Goal: Task Accomplishment & Management: Use online tool/utility

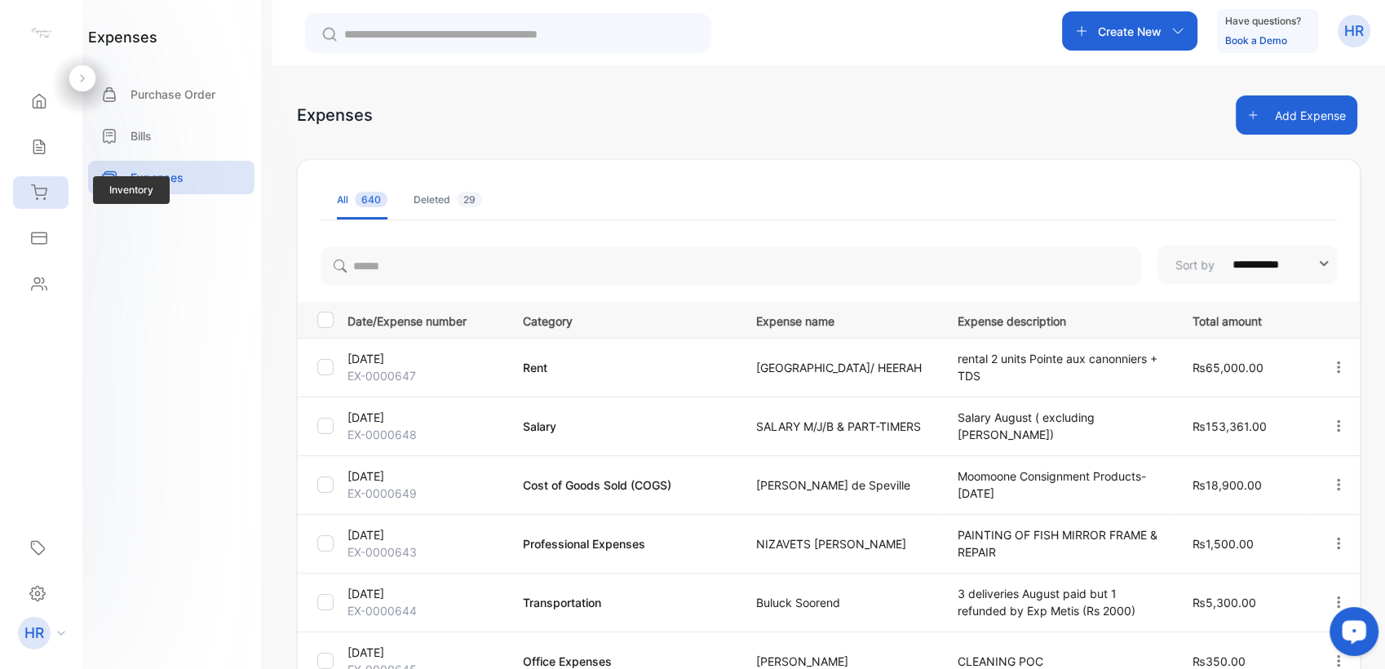
scroll to position [369, 0]
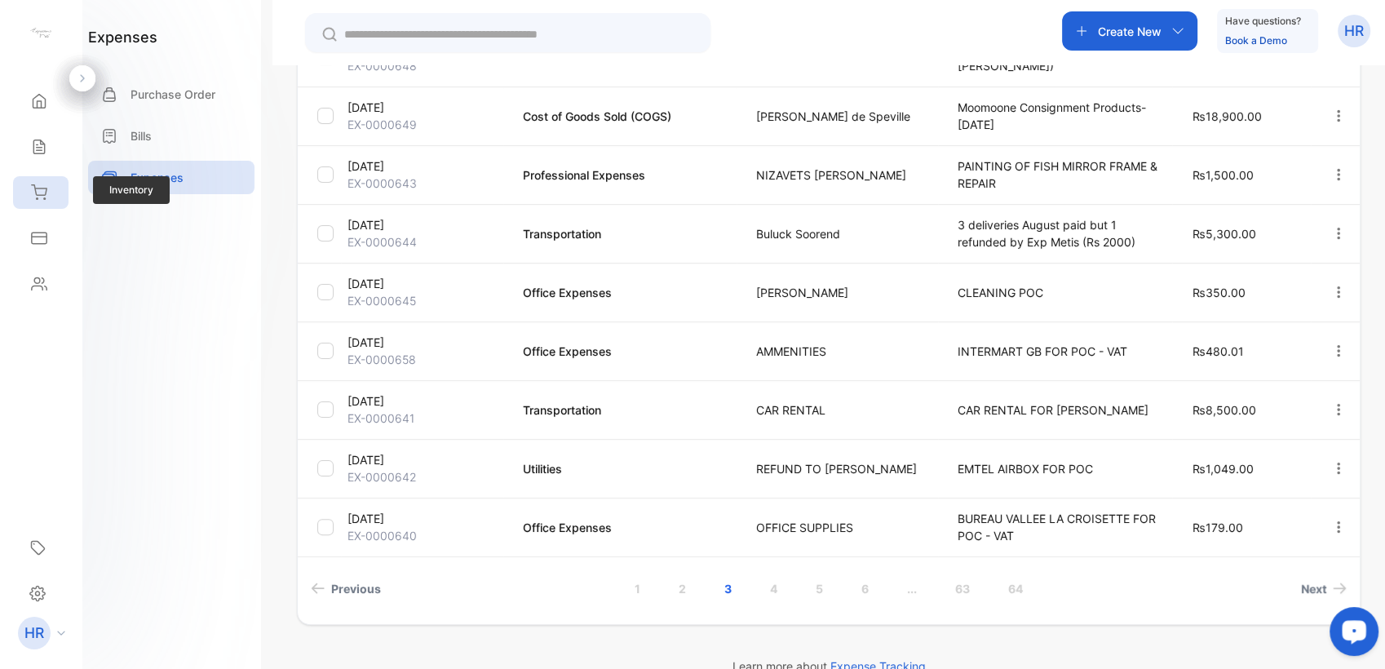
click at [58, 198] on div "Inventory" at bounding box center [40, 192] width 55 height 33
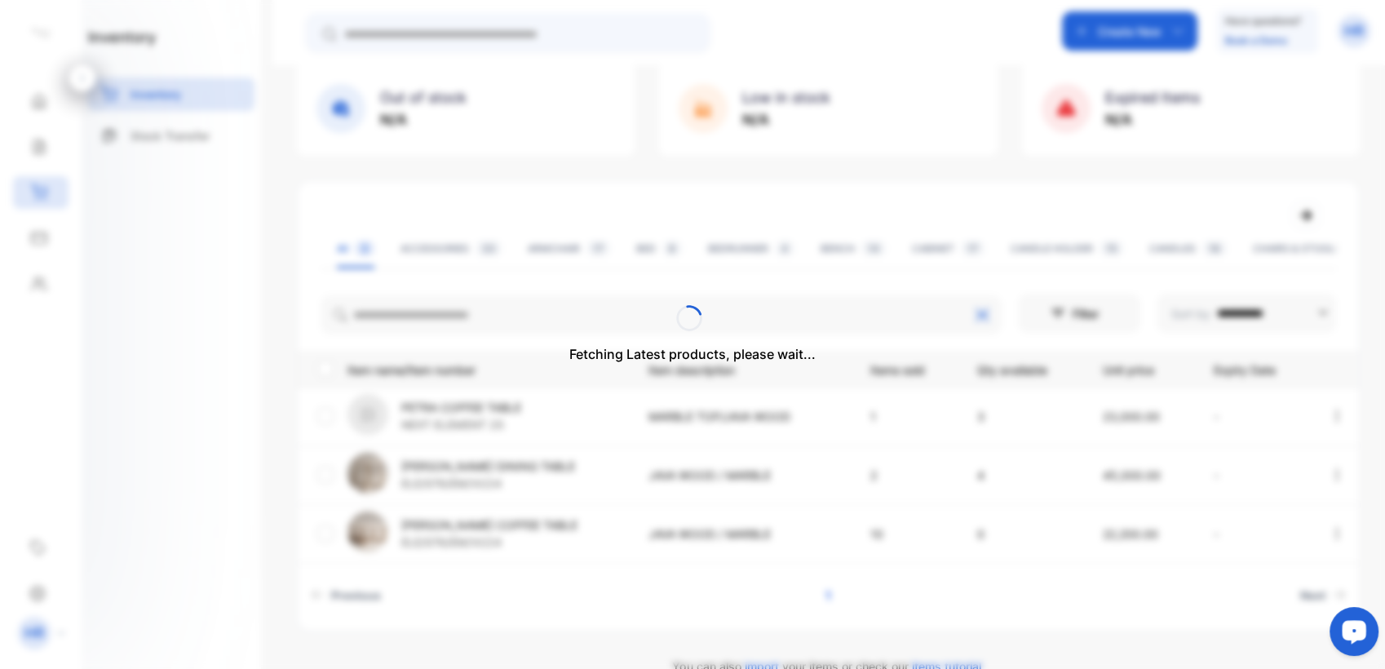
scroll to position [133, 0]
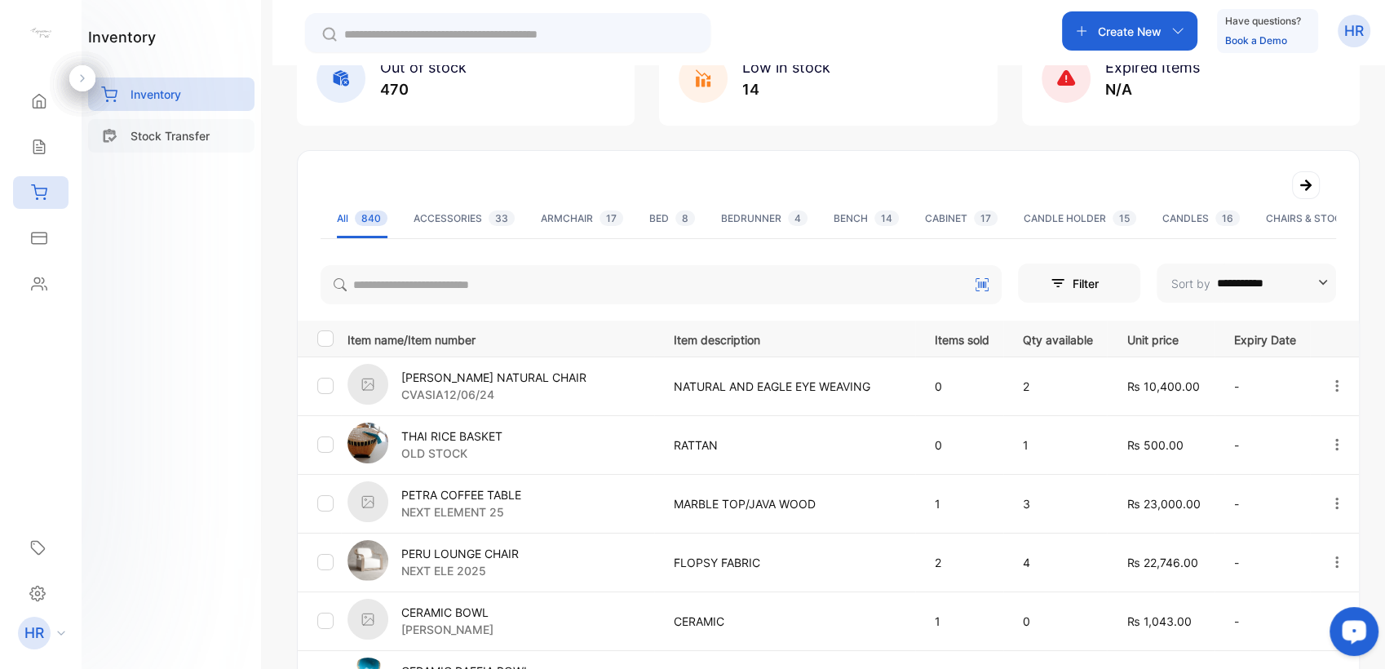
click at [189, 147] on div "Stock Transfer" at bounding box center [171, 135] width 166 height 33
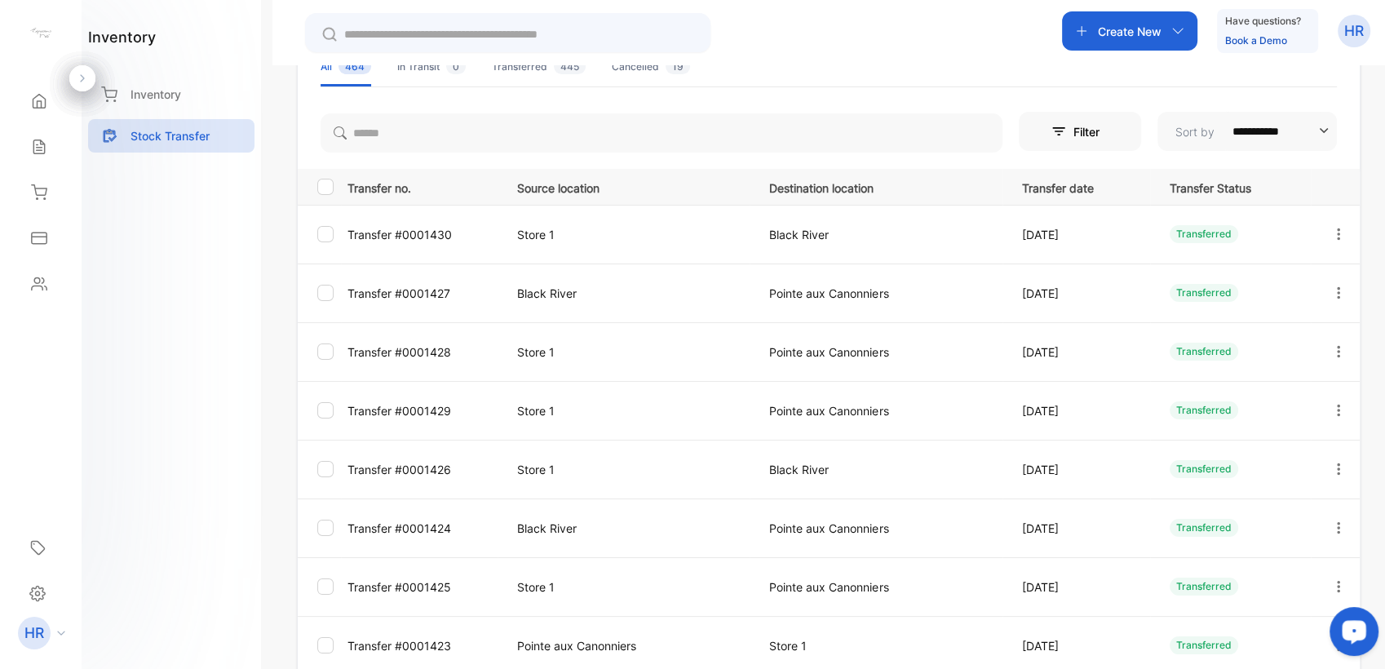
click at [1100, 39] on p "Create New" at bounding box center [1130, 31] width 64 height 17
click at [884, 42] on div "Create New Have questions? Book a Demo HR" at bounding box center [828, 32] width 1113 height 65
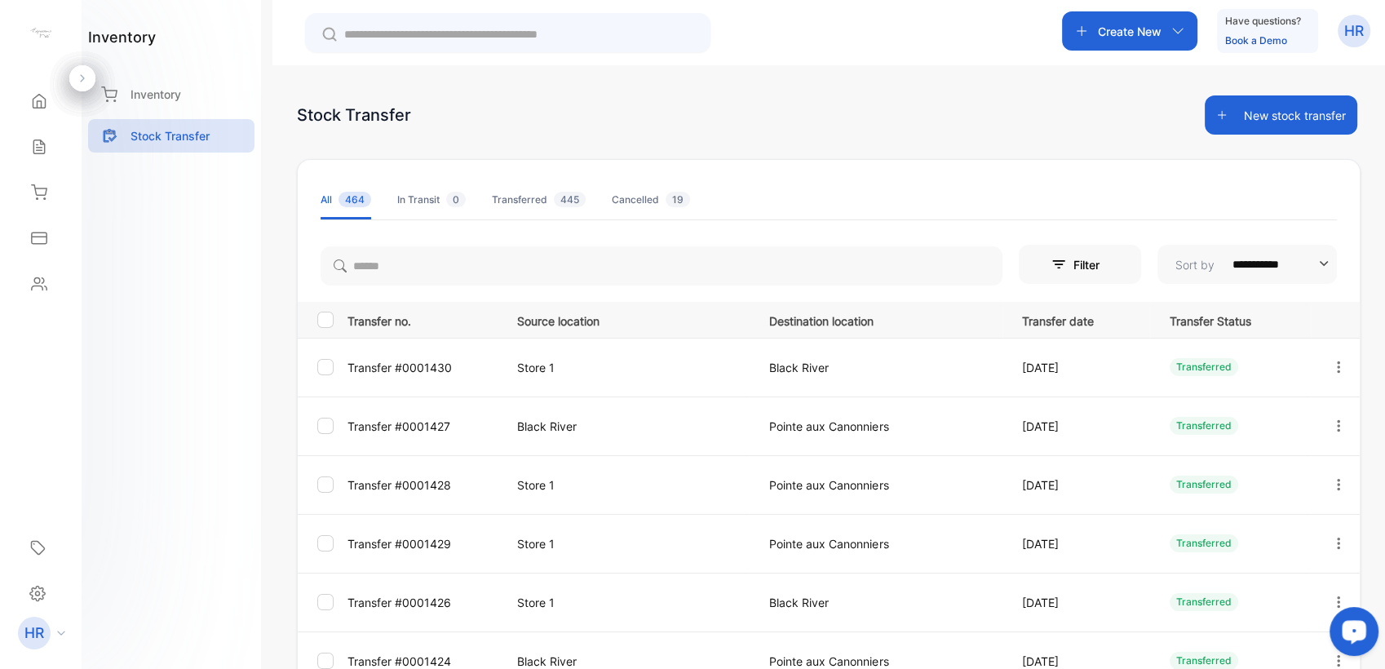
click at [1246, 119] on button "New stock transfer" at bounding box center [1281, 114] width 153 height 39
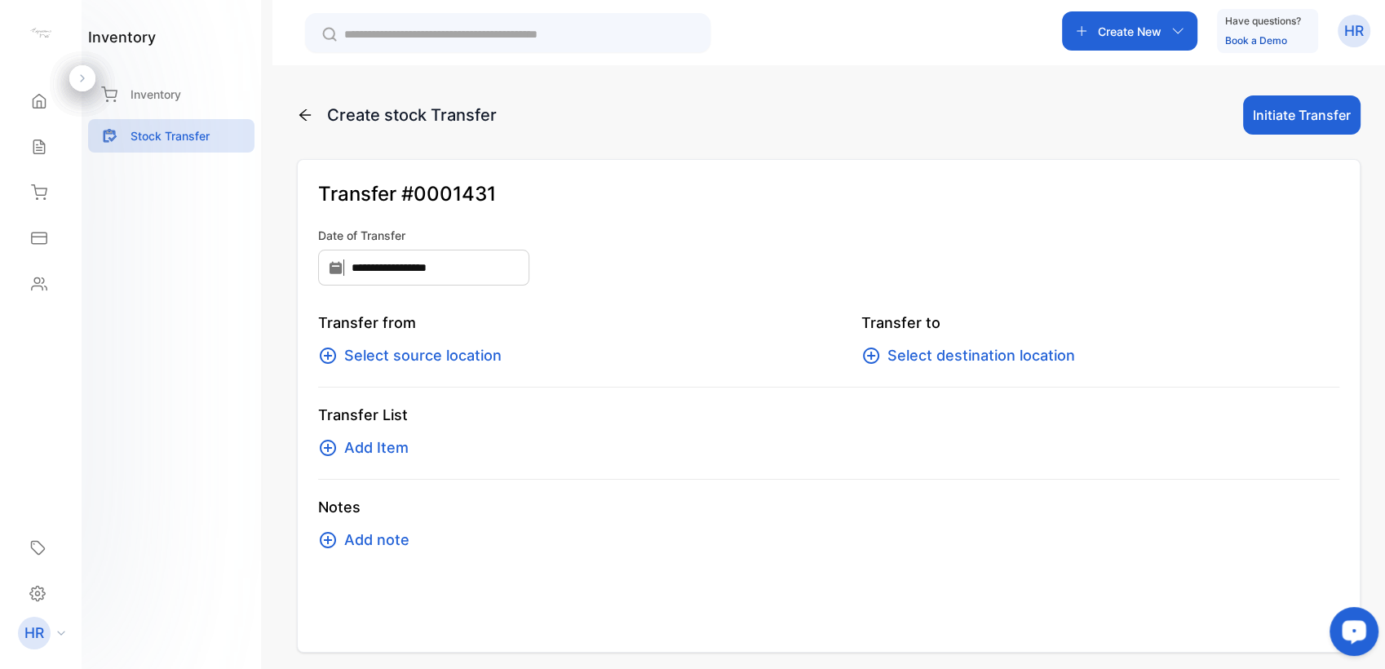
click at [458, 356] on span "Select source location" at bounding box center [422, 355] width 157 height 23
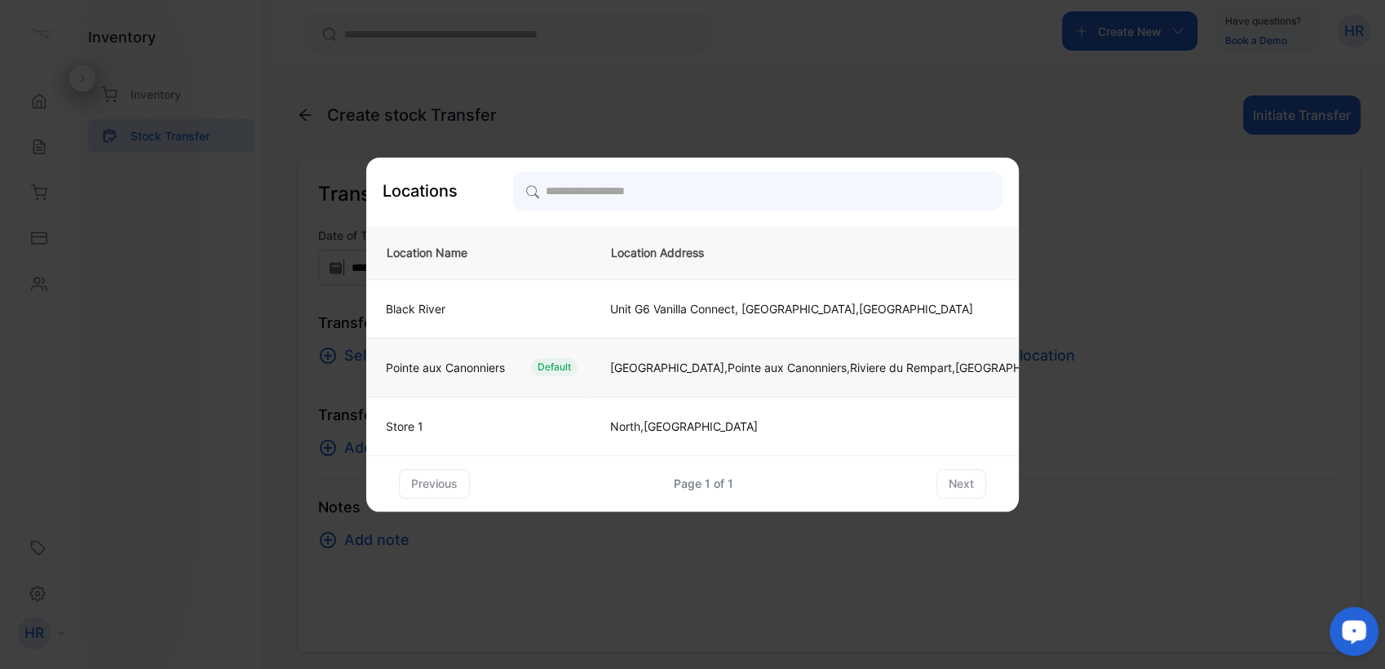
click at [494, 373] on p "Pointe aux Canonniers" at bounding box center [445, 367] width 119 height 17
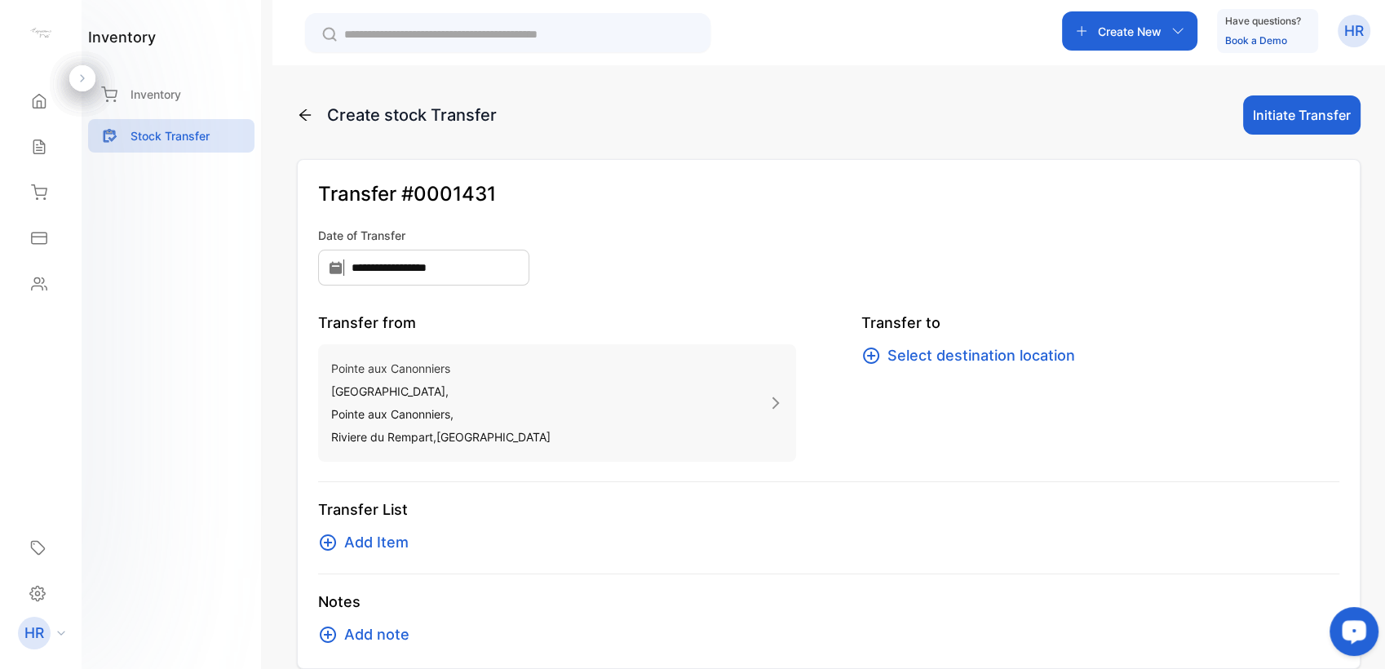
click at [922, 360] on span "Select destination location" at bounding box center [982, 355] width 188 height 23
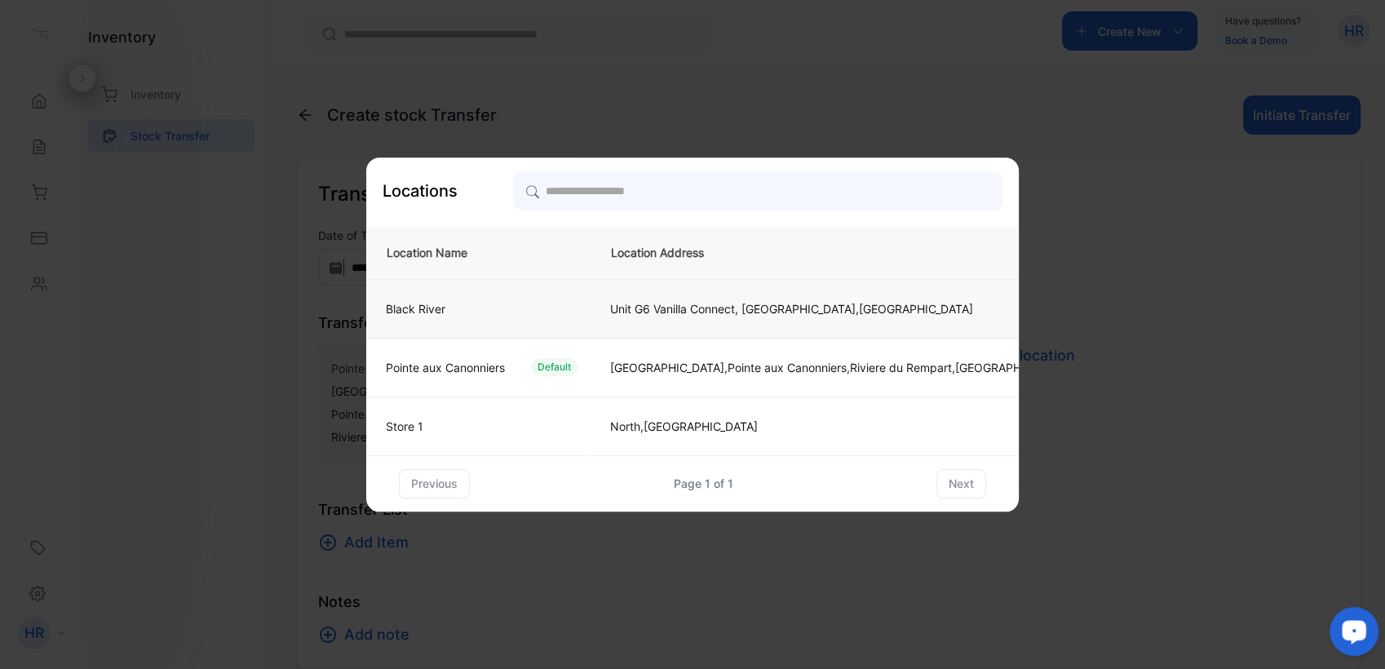
click at [437, 315] on p "Black River" at bounding box center [416, 308] width 60 height 17
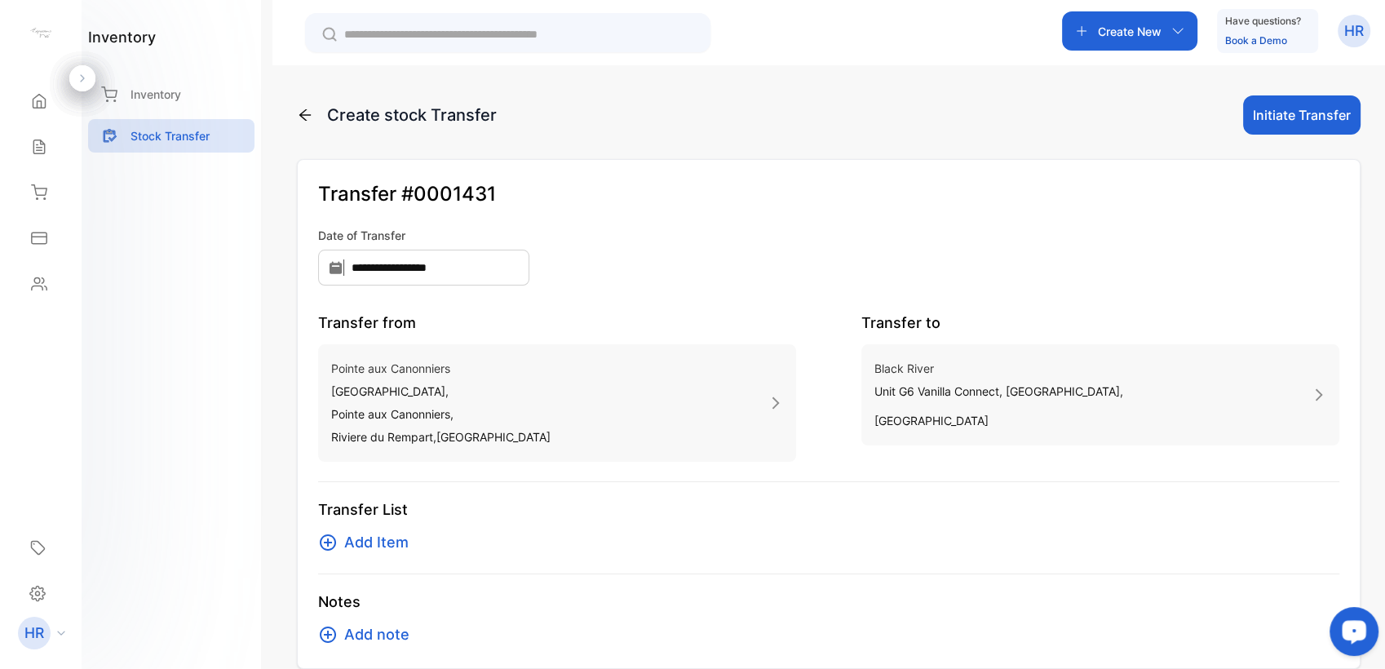
click at [386, 551] on span "Add Item" at bounding box center [376, 542] width 64 height 23
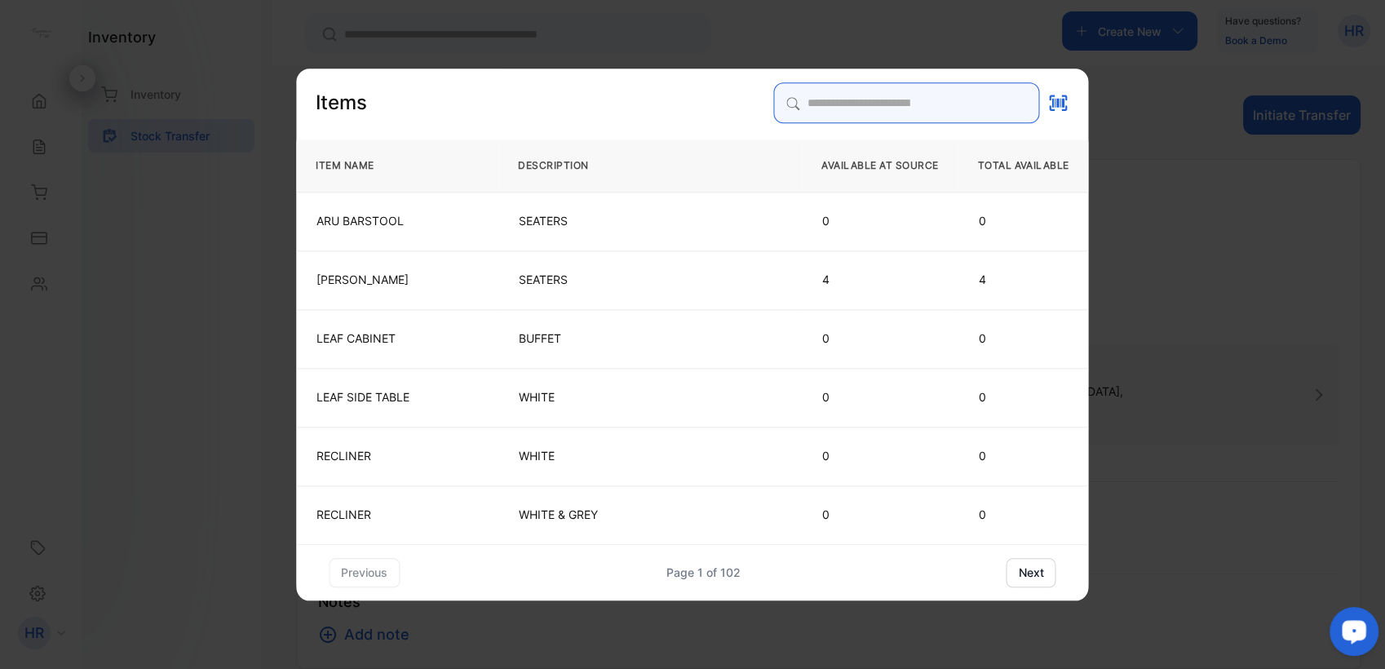
click at [840, 107] on input "search" at bounding box center [907, 102] width 266 height 41
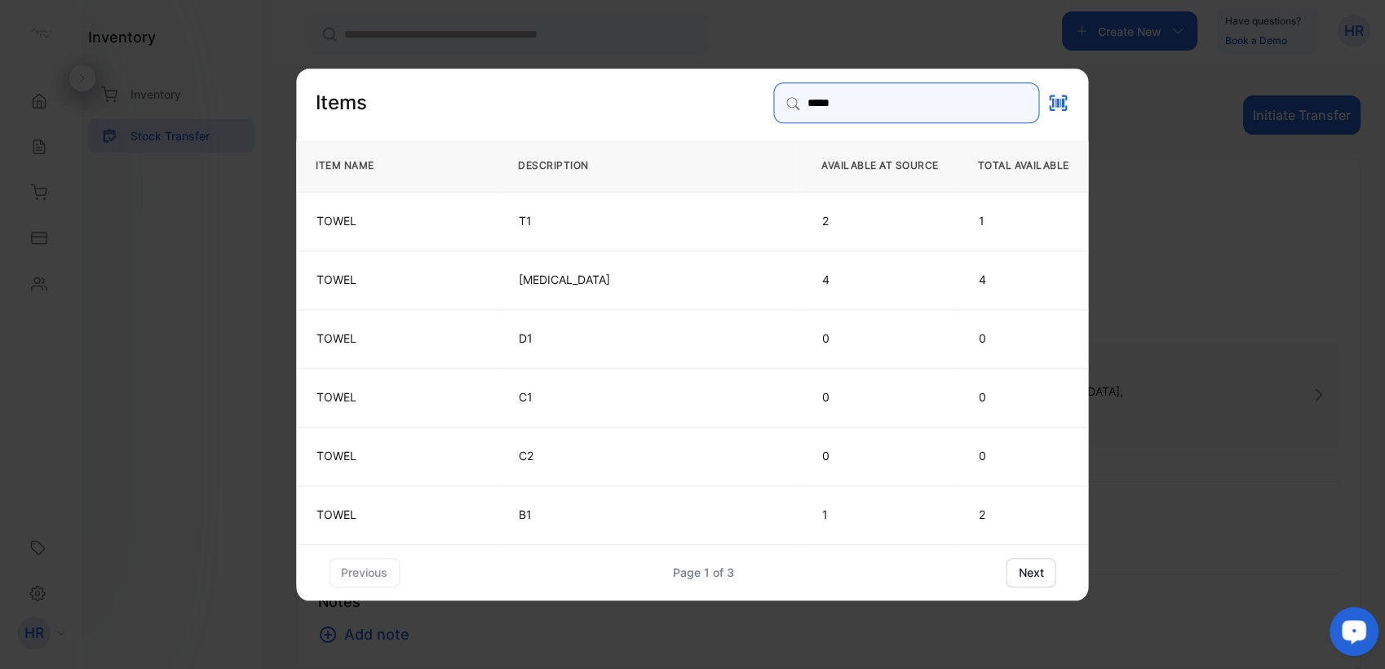
type input "*****"
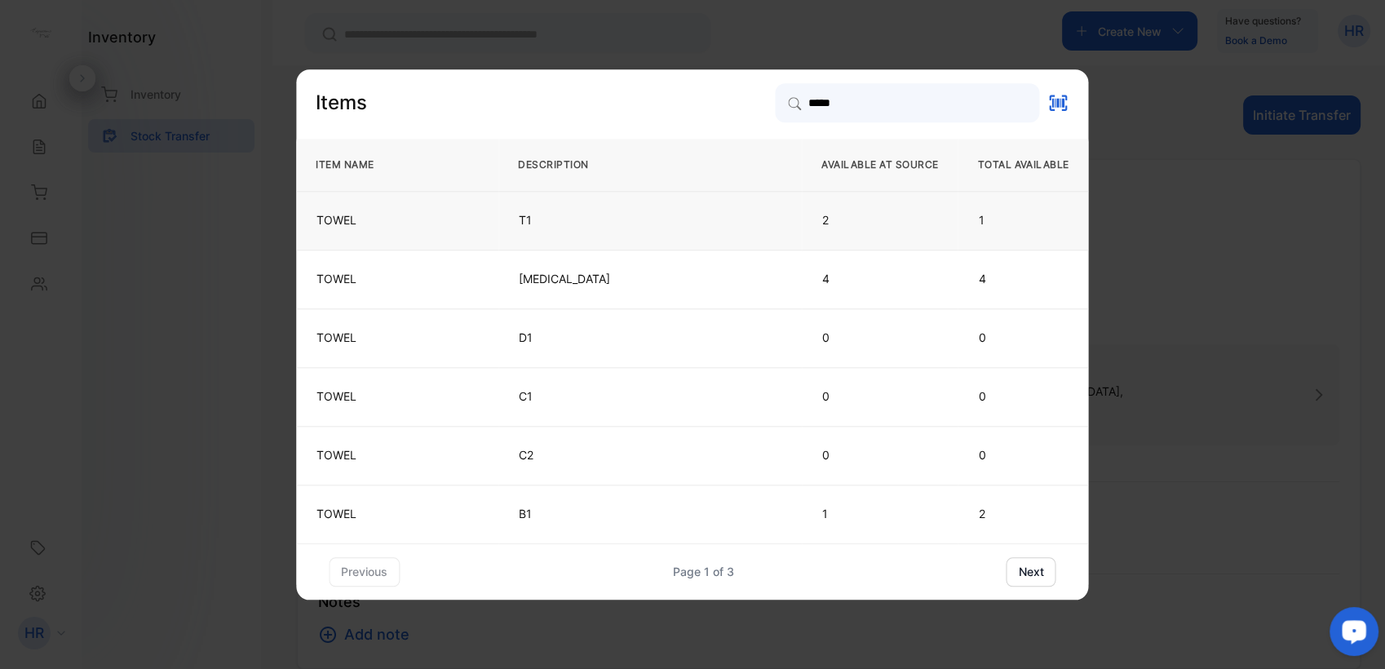
click at [524, 212] on td "T1" at bounding box center [649, 220] width 303 height 59
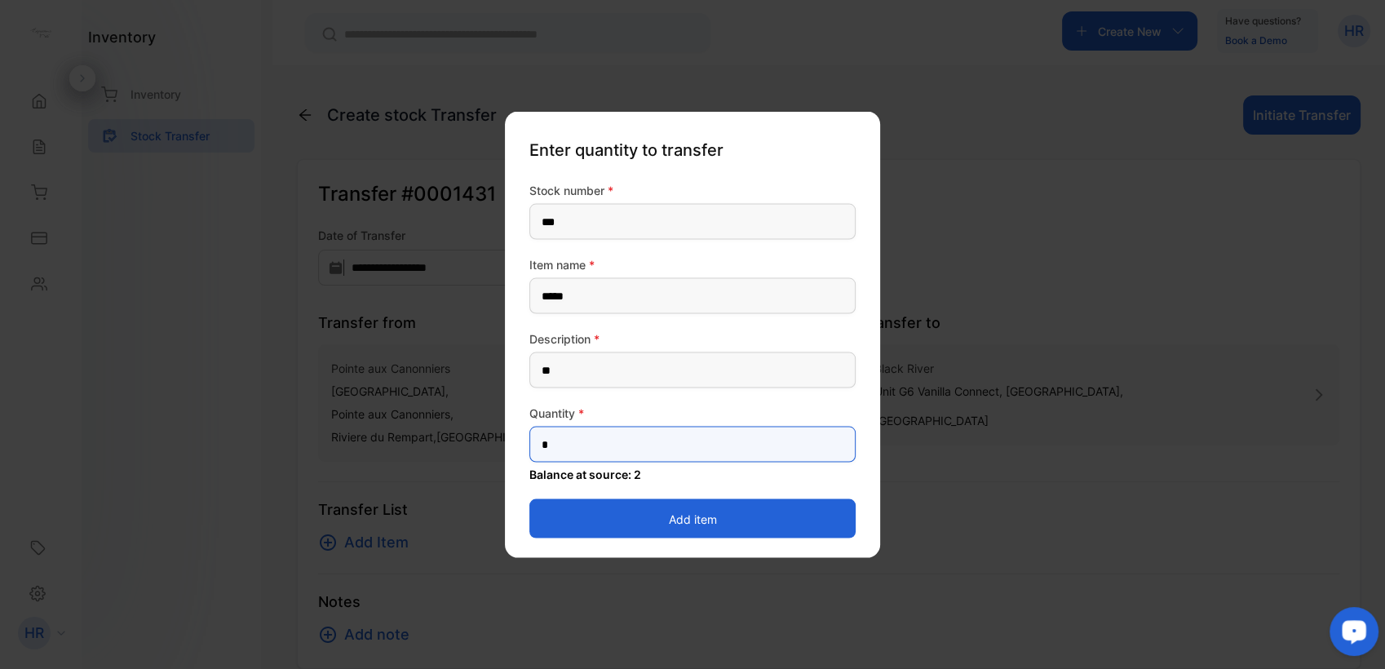
drag, startPoint x: 582, startPoint y: 440, endPoint x: 536, endPoint y: 436, distance: 46.6
click at [536, 436] on input "*" at bounding box center [692, 445] width 326 height 36
type input "*"
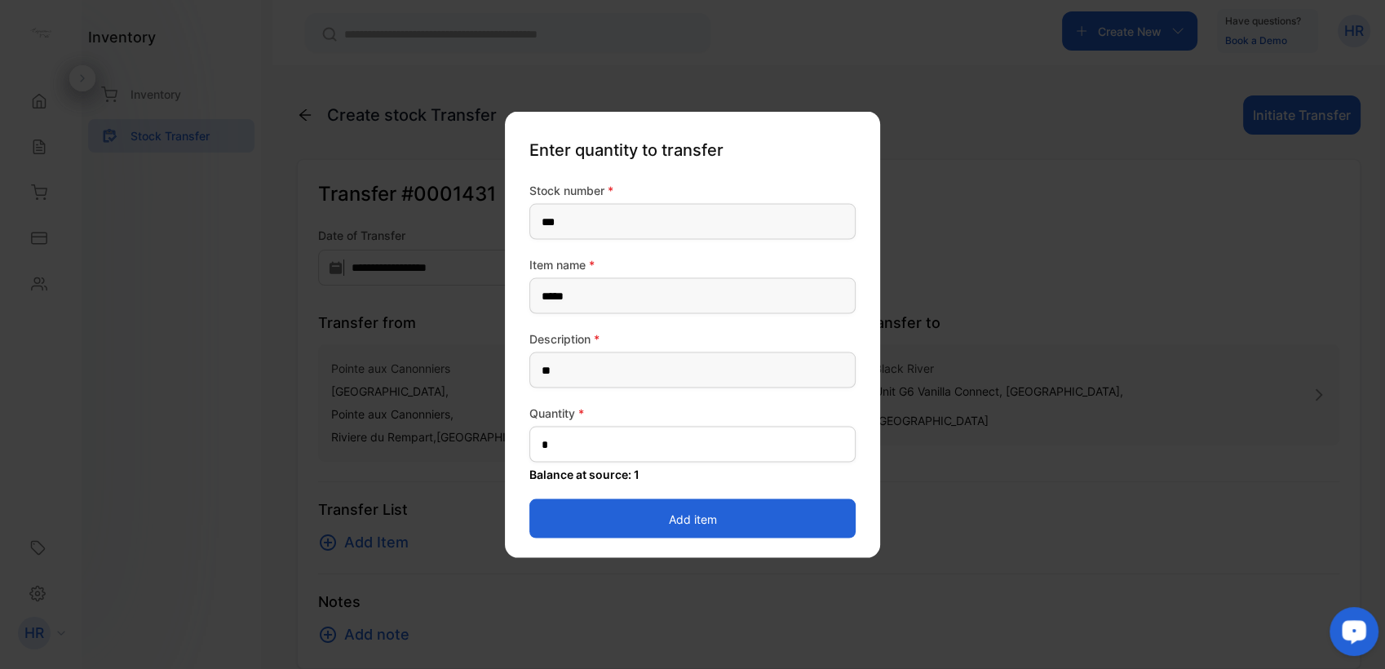
click at [551, 519] on button "Add item" at bounding box center [692, 518] width 326 height 39
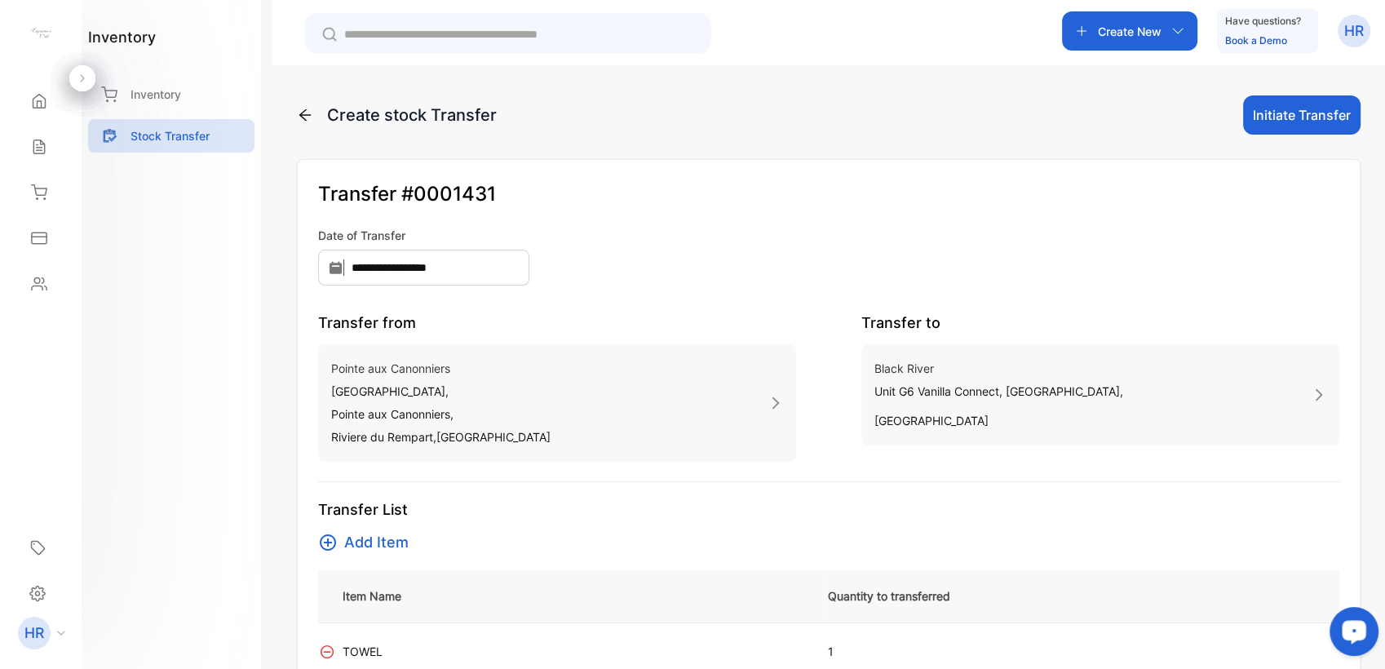
click at [356, 532] on span "Add Item" at bounding box center [376, 542] width 64 height 23
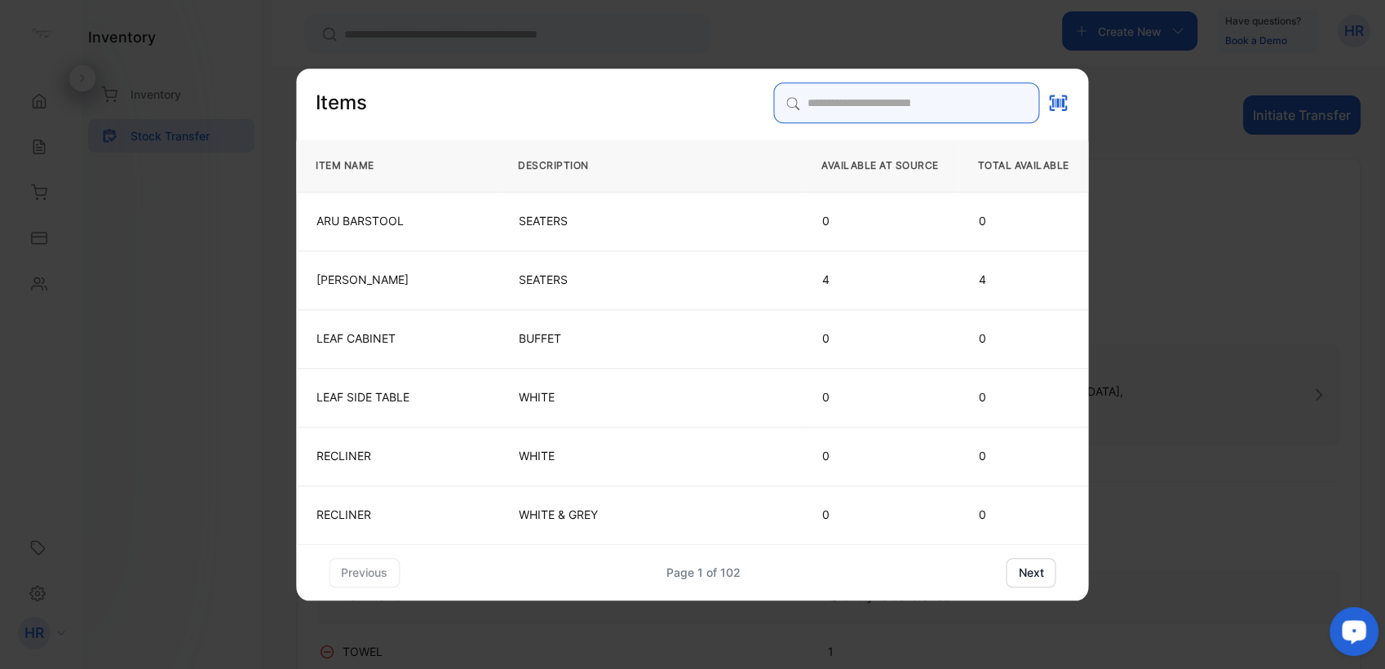
click at [809, 106] on input "search" at bounding box center [907, 102] width 266 height 41
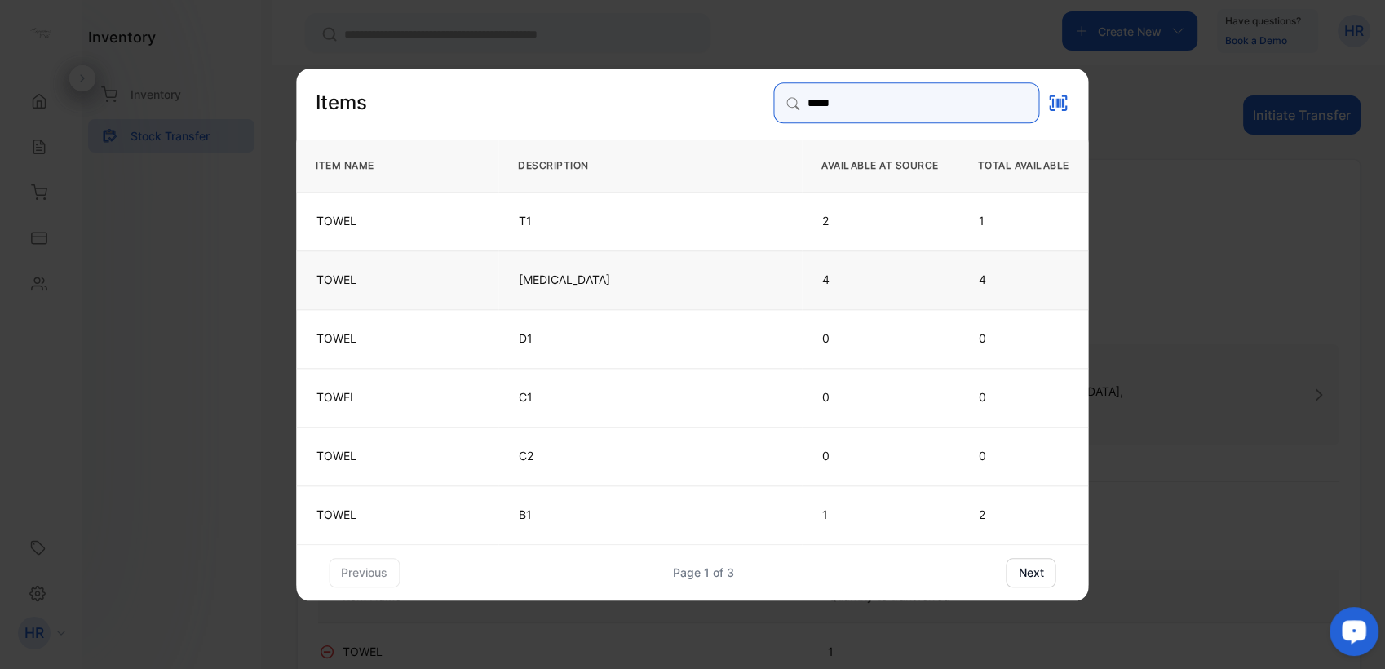
type input "*****"
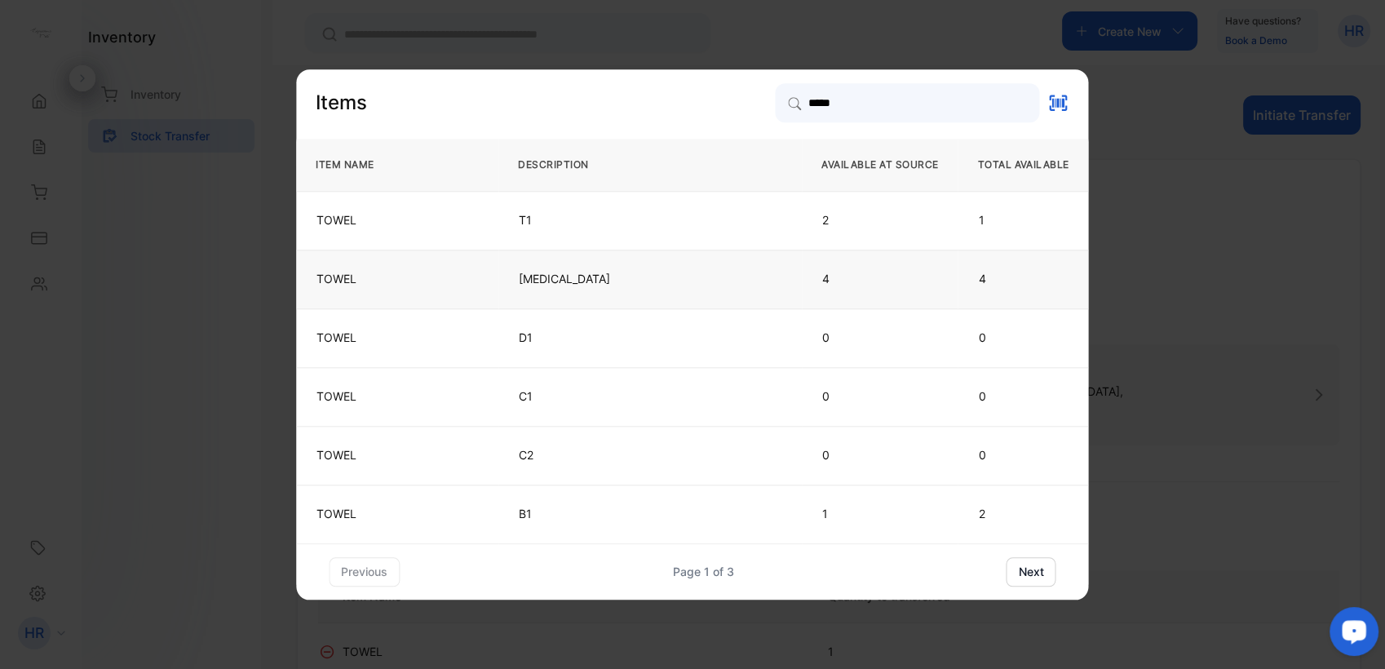
click at [551, 287] on p "[MEDICAL_DATA]" at bounding box center [650, 279] width 263 height 16
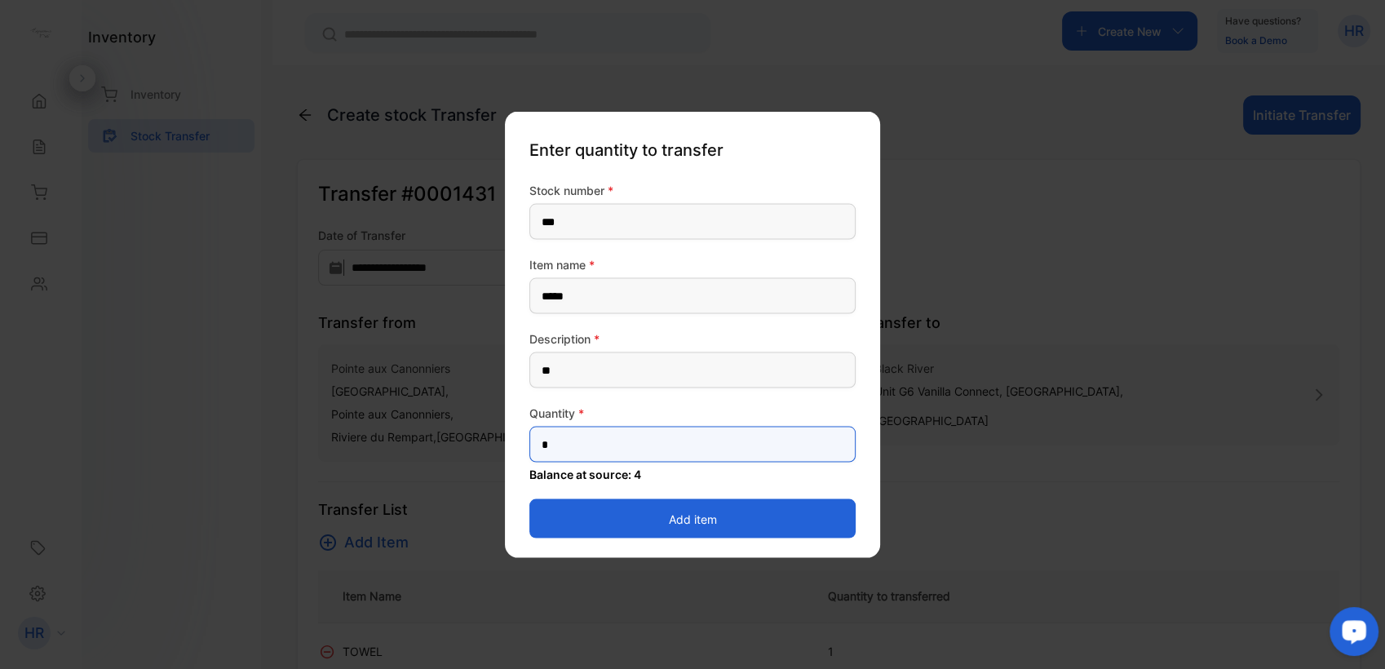
drag, startPoint x: 615, startPoint y: 456, endPoint x: 440, endPoint y: 448, distance: 174.8
type input "*"
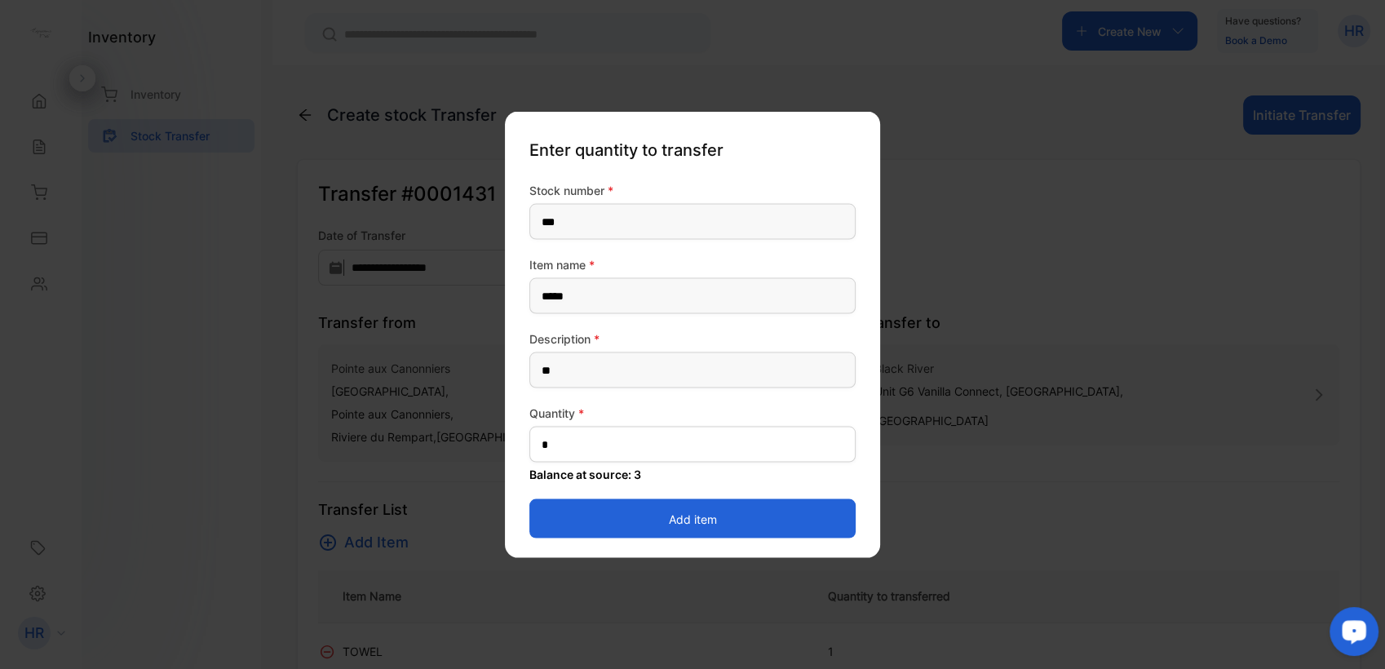
click at [555, 518] on button "Add item" at bounding box center [692, 518] width 326 height 39
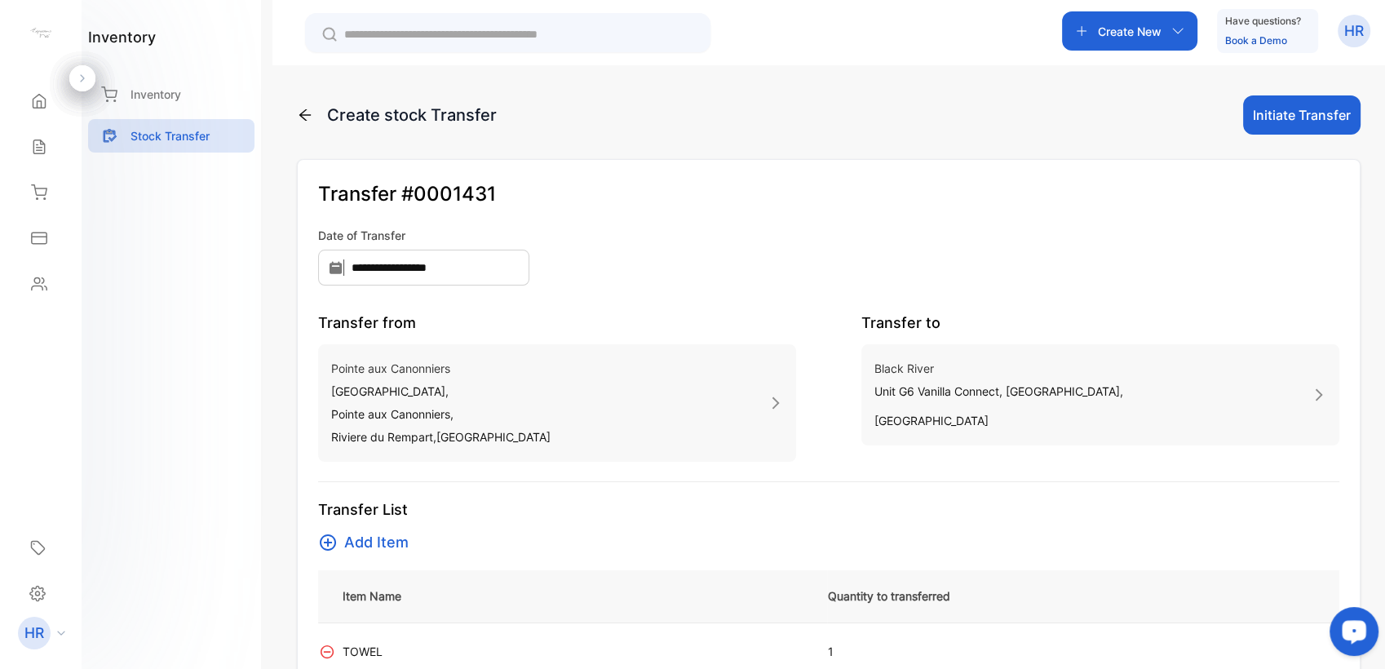
click at [383, 538] on span "Add Item" at bounding box center [376, 542] width 64 height 23
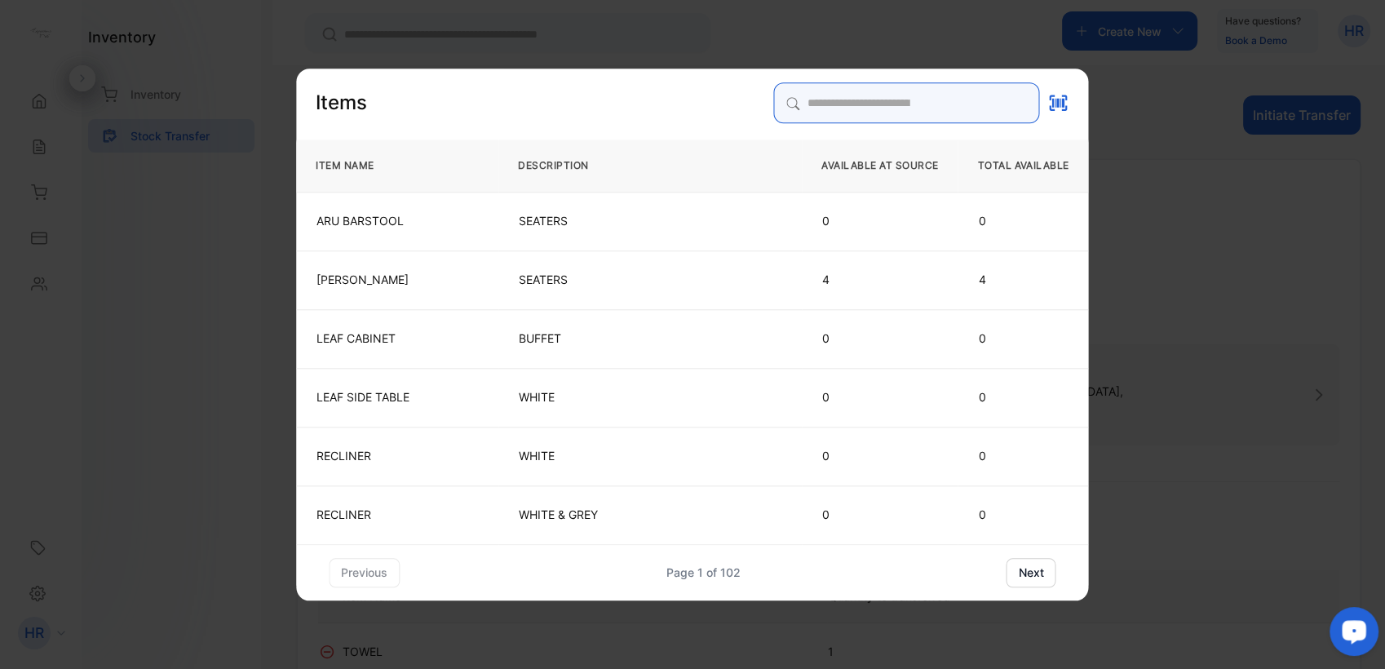
click at [817, 114] on input "search" at bounding box center [907, 102] width 266 height 41
type input "*****"
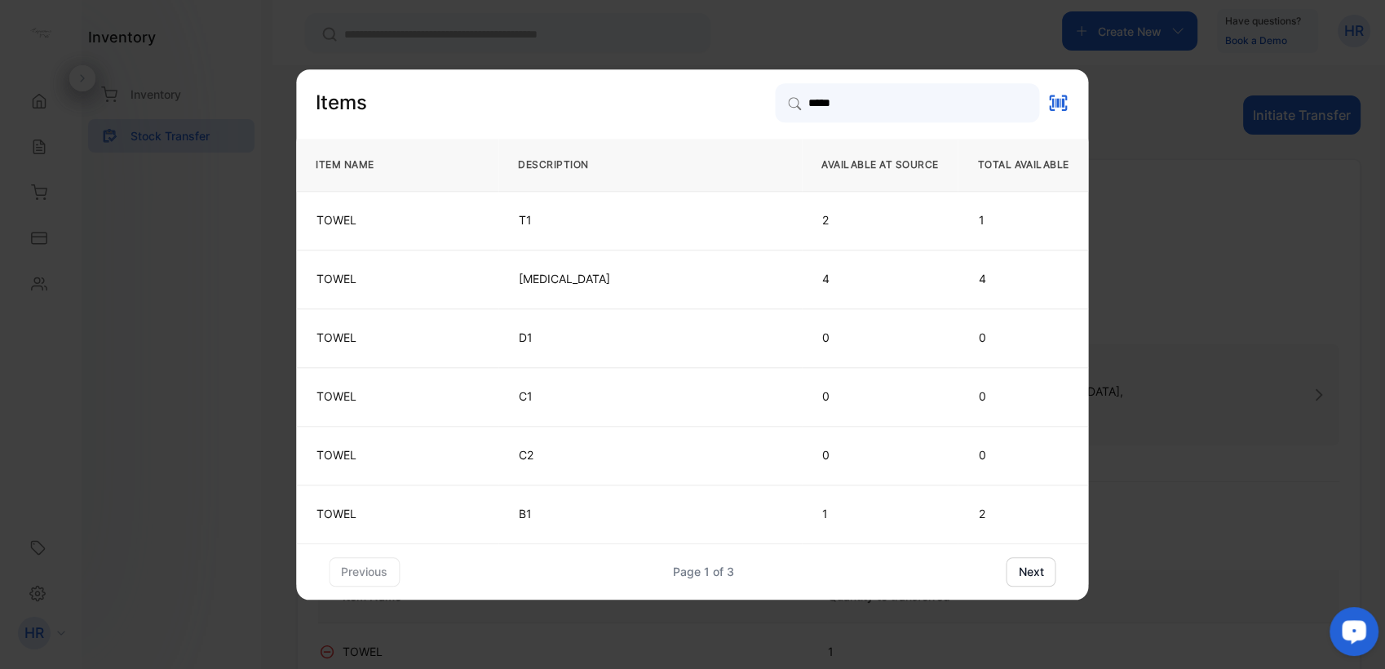
click at [1018, 573] on button "next" at bounding box center [1032, 571] width 50 height 29
click at [542, 390] on p "BE1" at bounding box center [650, 396] width 263 height 16
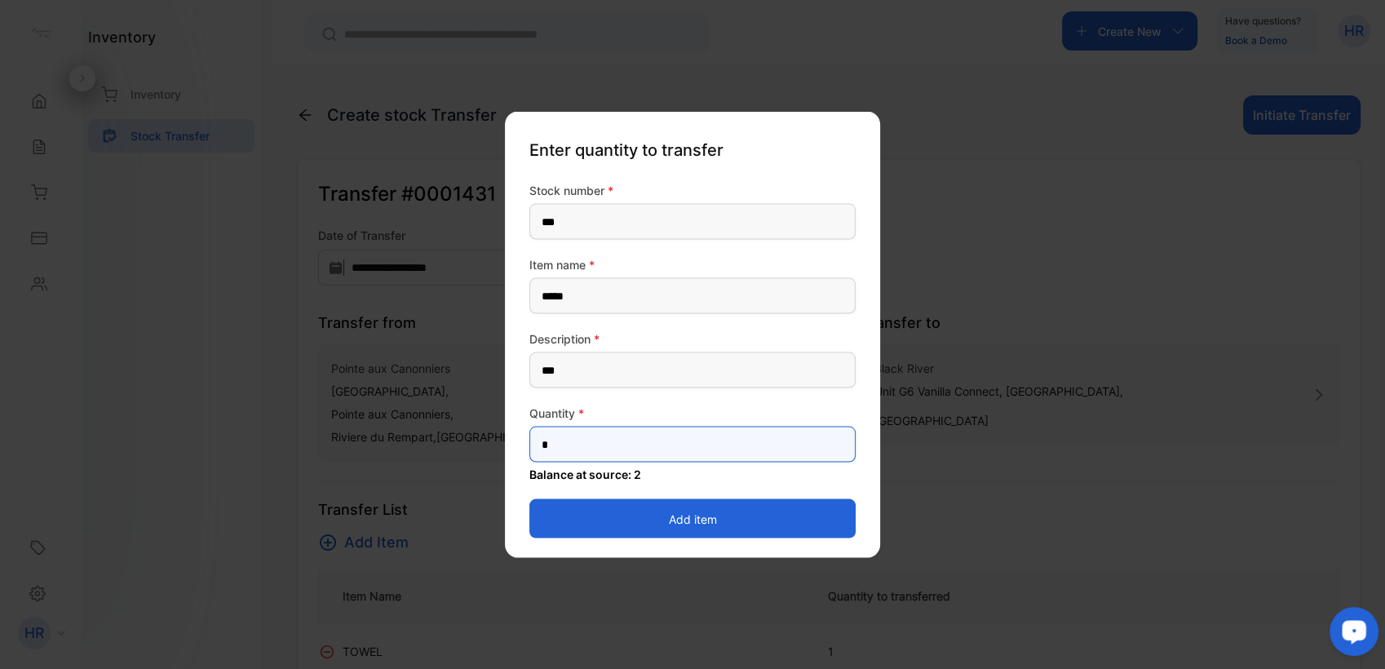
drag, startPoint x: 578, startPoint y: 440, endPoint x: 498, endPoint y: 429, distance: 81.6
type input "*"
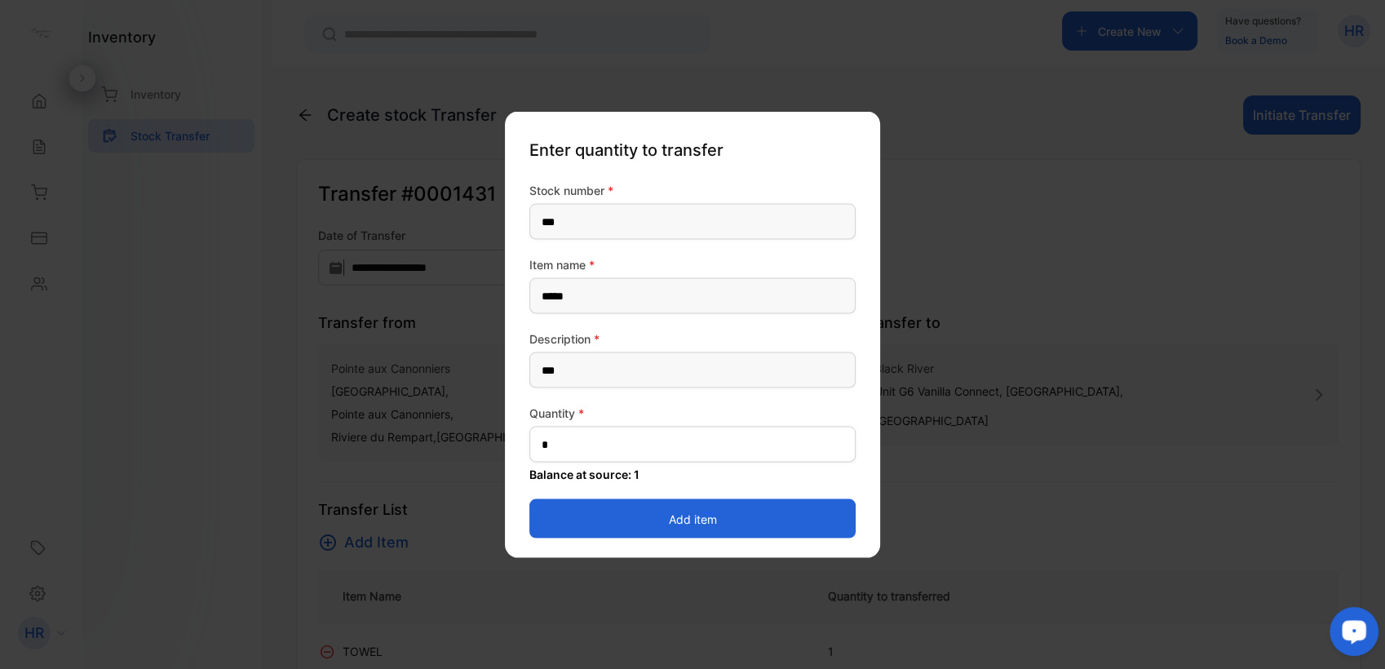
click at [548, 511] on button "Add item" at bounding box center [692, 518] width 326 height 39
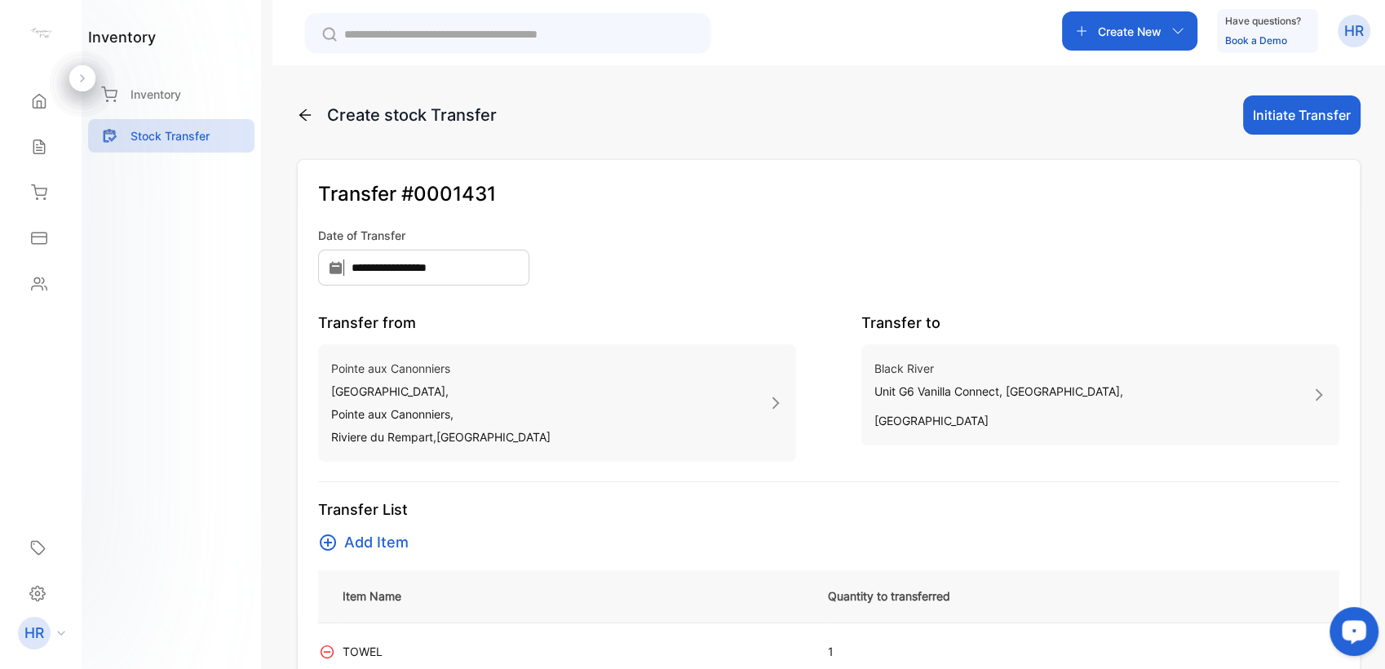
click at [1302, 111] on button "Initiate Transfer" at bounding box center [1301, 114] width 117 height 39
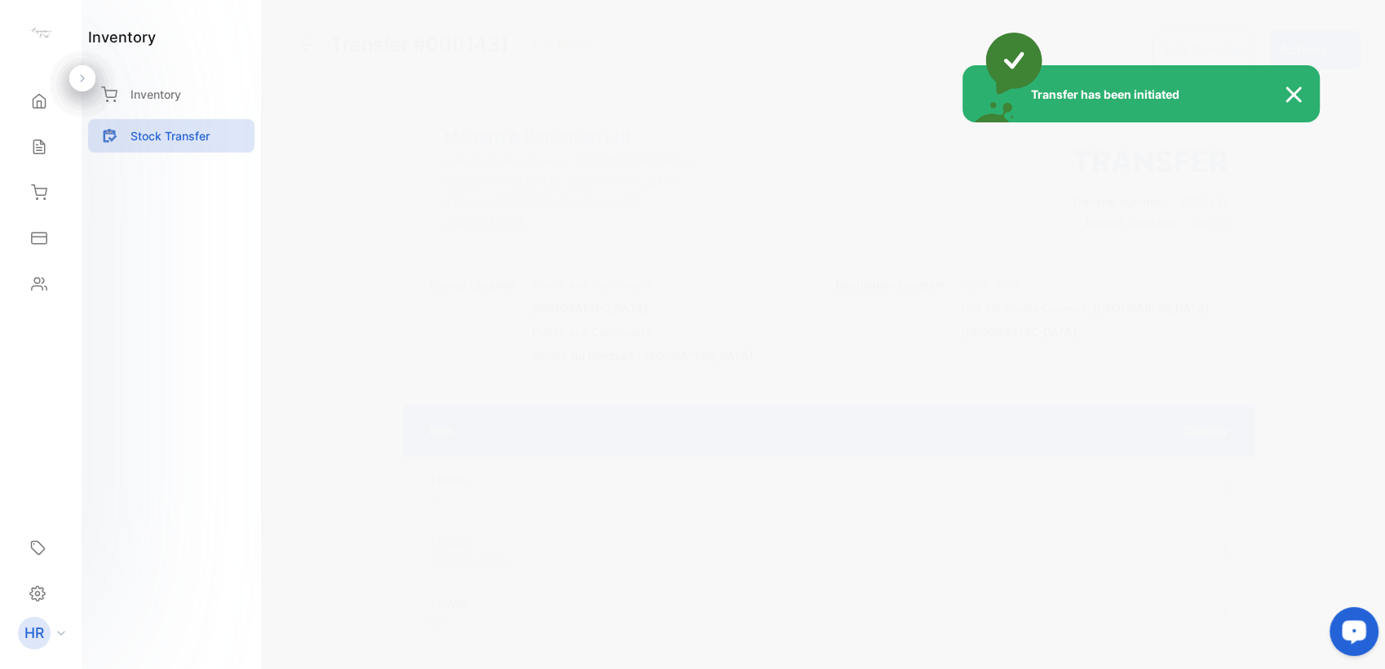
click at [1286, 103] on img at bounding box center [1302, 95] width 36 height 20
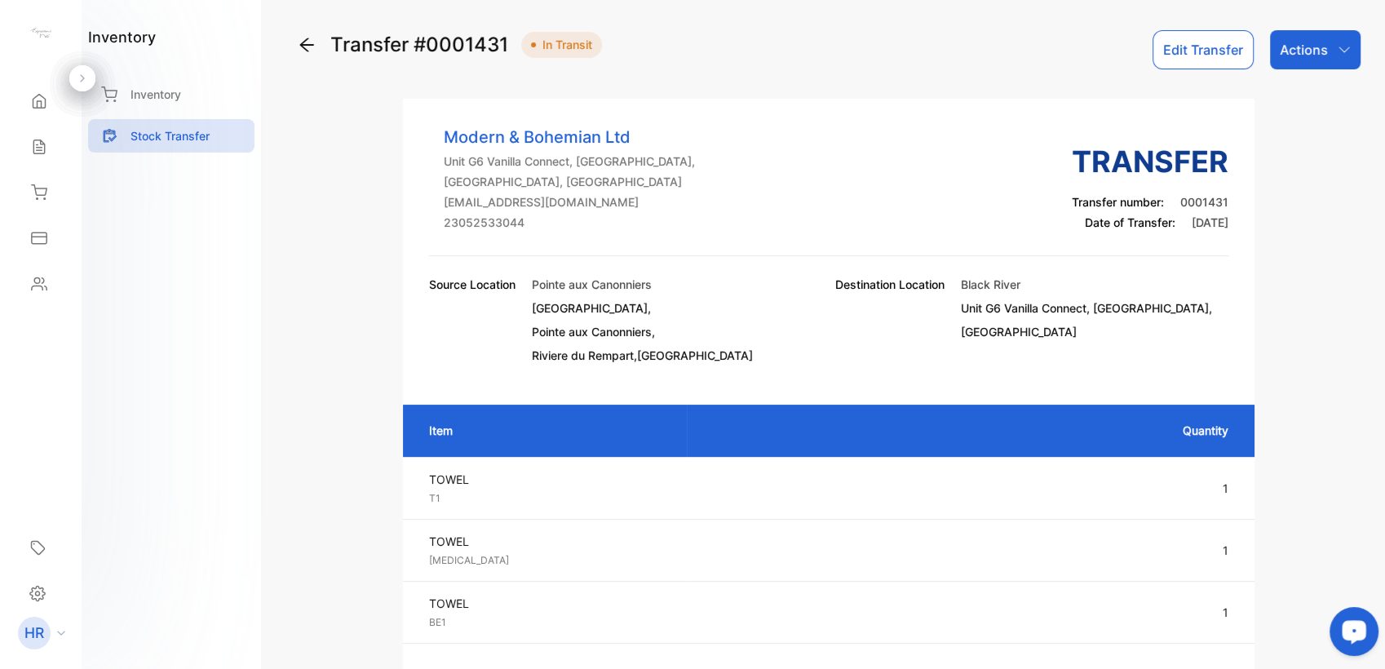
click at [1315, 55] on p "Actions" at bounding box center [1304, 50] width 48 height 20
click at [1310, 108] on div "Mark as Transferred" at bounding box center [1277, 103] width 165 height 33
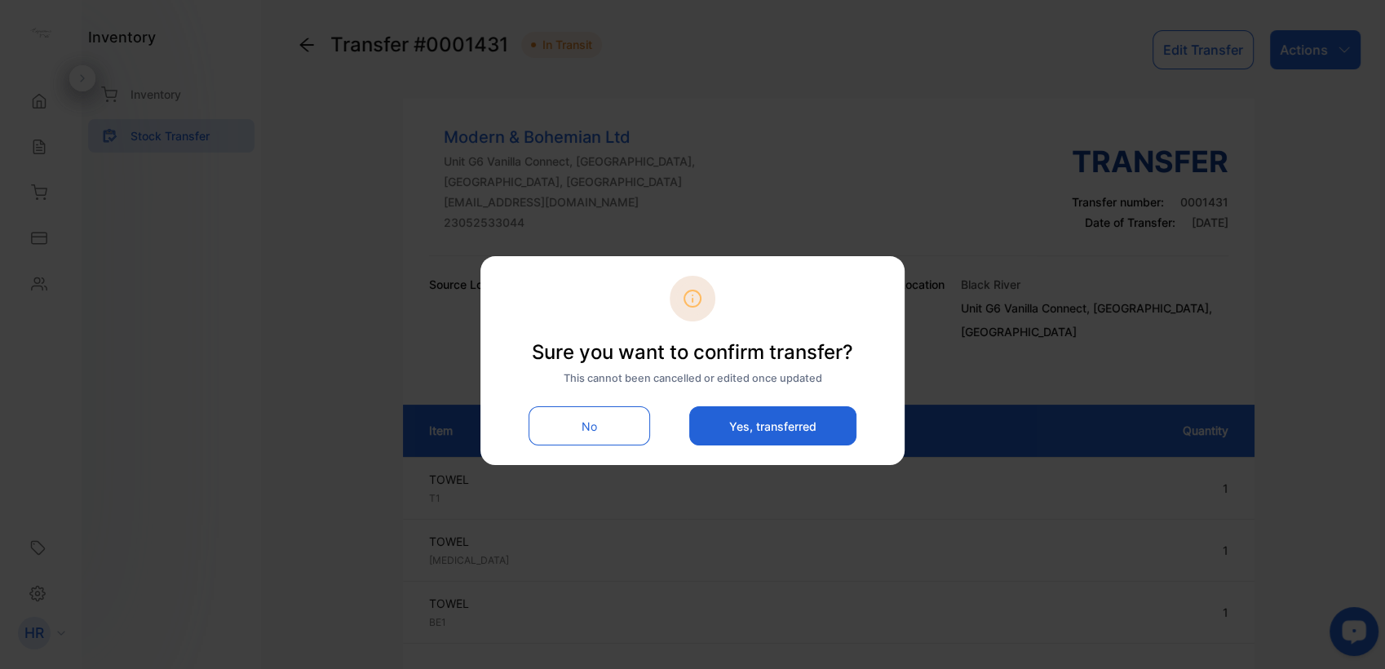
click at [830, 432] on button "Yes, transferred" at bounding box center [772, 425] width 167 height 39
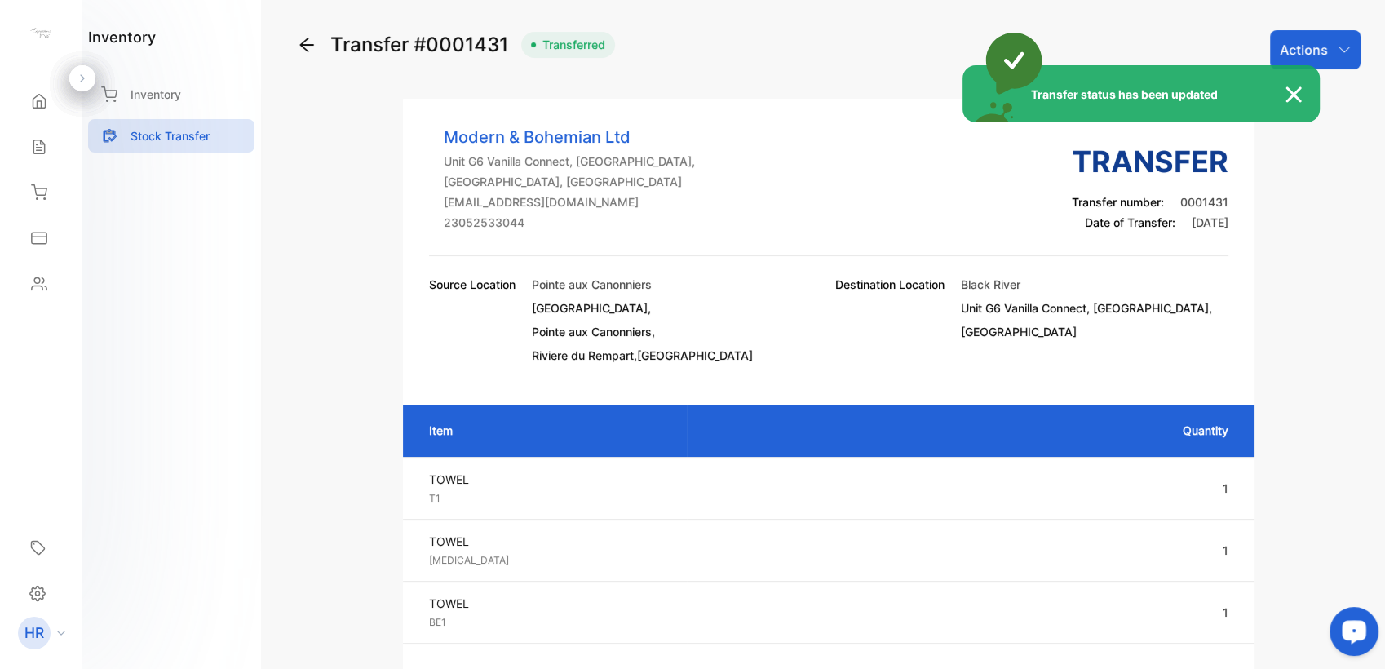
click at [142, 86] on div "Transfer status has been updated" at bounding box center [692, 334] width 1385 height 669
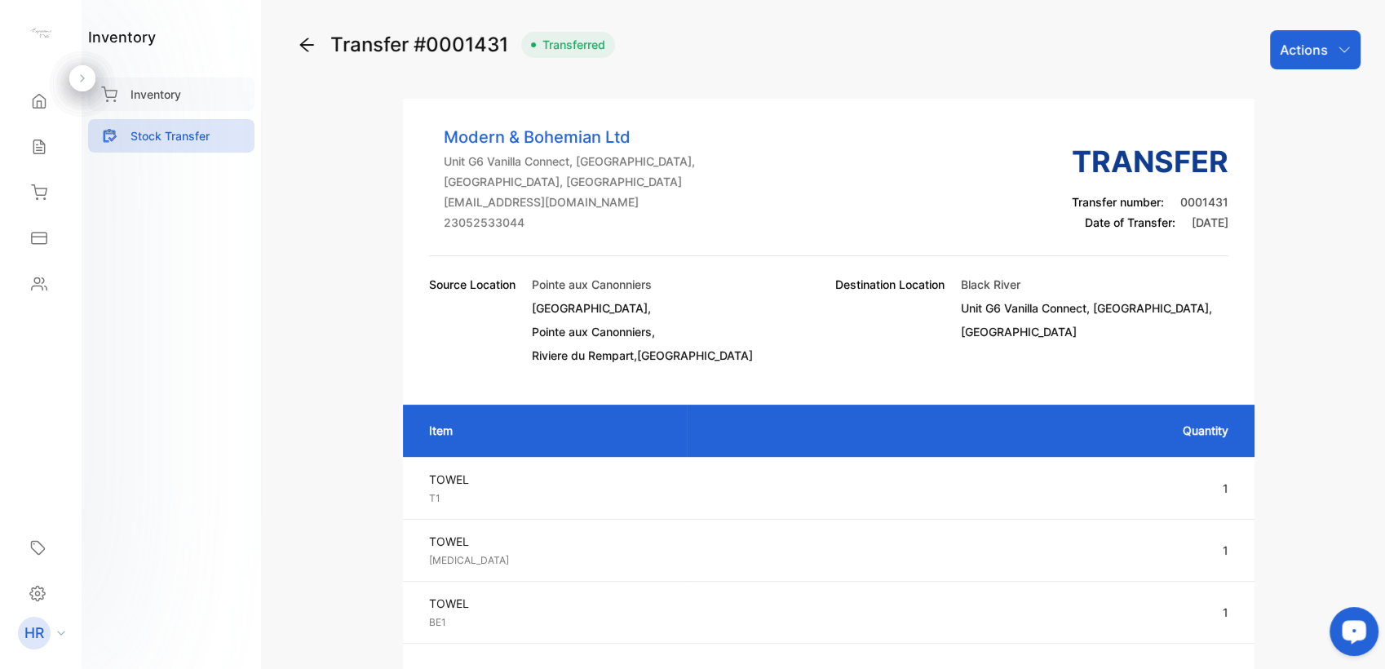
click at [155, 95] on p "Inventory" at bounding box center [156, 94] width 51 height 17
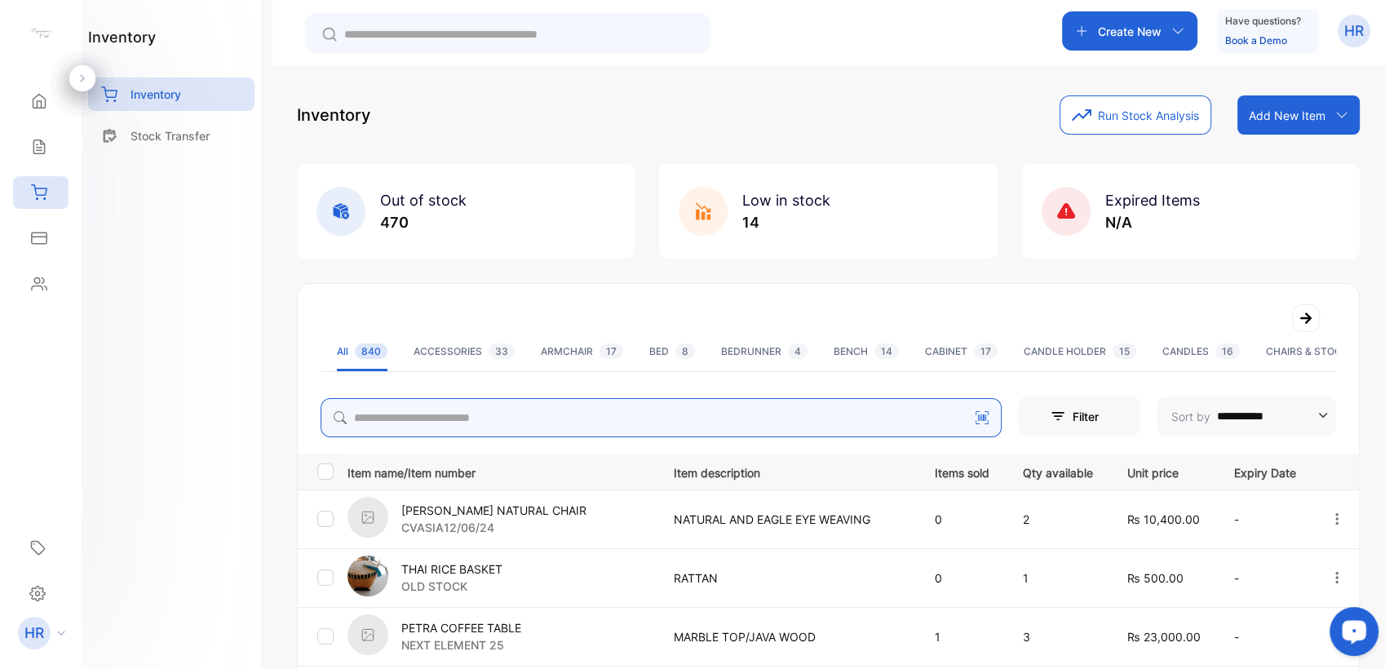
click at [446, 421] on input "search" at bounding box center [661, 417] width 681 height 39
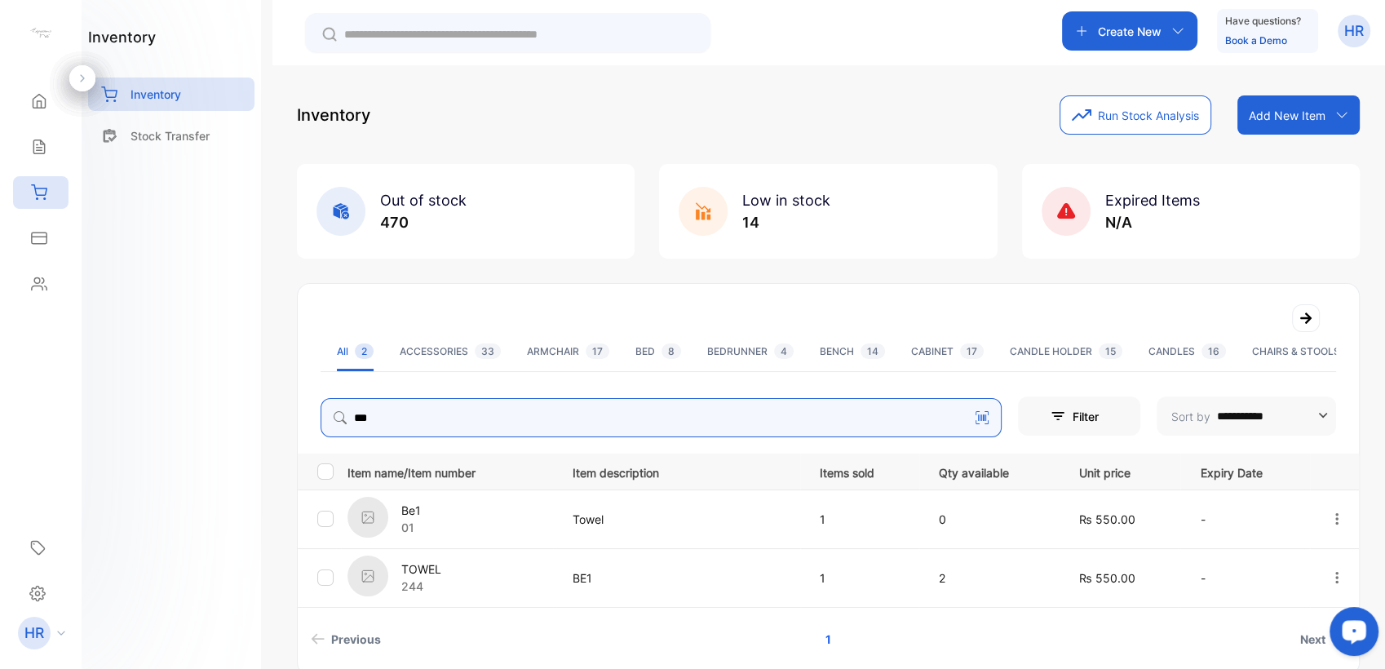
drag, startPoint x: 392, startPoint y: 416, endPoint x: 263, endPoint y: 424, distance: 128.3
click at [263, 424] on div "**********" at bounding box center [692, 383] width 1385 height 767
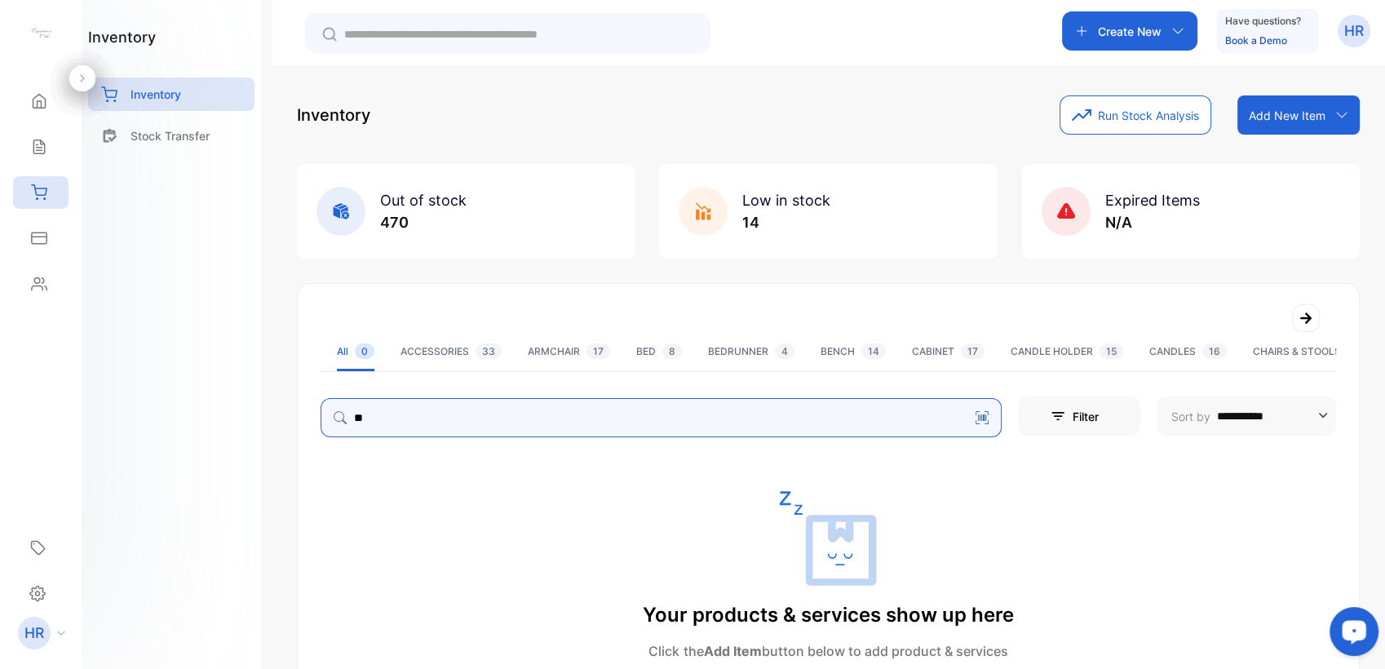
type input "**"
